Goal: Task Accomplishment & Management: Use online tool/utility

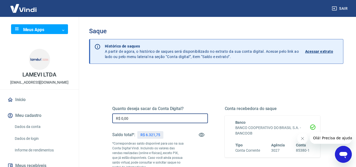
click at [152, 115] on input "R$ 0,00" at bounding box center [160, 118] width 96 height 10
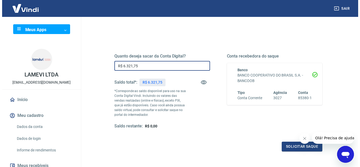
scroll to position [53, 0]
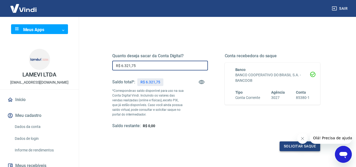
type input "R$ 6.321,75"
click at [284, 145] on button "Solicitar saque" at bounding box center [300, 146] width 41 height 10
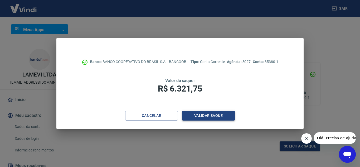
click at [209, 117] on button "Validar saque" at bounding box center [208, 116] width 53 height 10
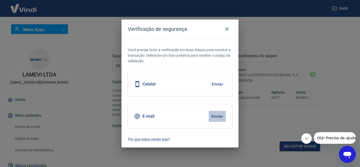
click at [216, 116] on button "Enviar" at bounding box center [217, 116] width 17 height 11
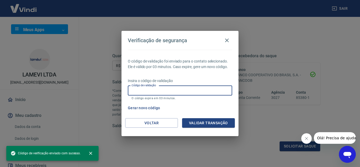
click at [173, 89] on input "Código de validação" at bounding box center [180, 91] width 104 height 10
paste input "355965"
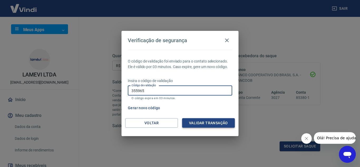
type input "355965"
click at [206, 126] on button "Validar transação" at bounding box center [208, 123] width 53 height 10
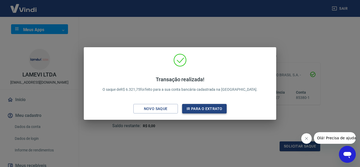
click at [202, 111] on button "Ir para o extrato" at bounding box center [204, 109] width 45 height 10
